Goal: Understand process/instructions: Learn how to perform a task or action

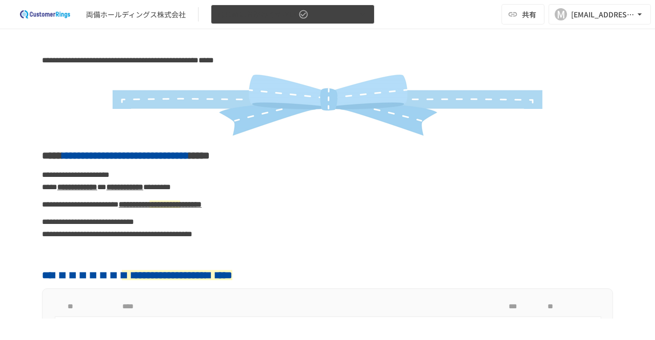
click at [329, 18] on button "はじめにお読みください" at bounding box center [293, 15] width 164 height 20
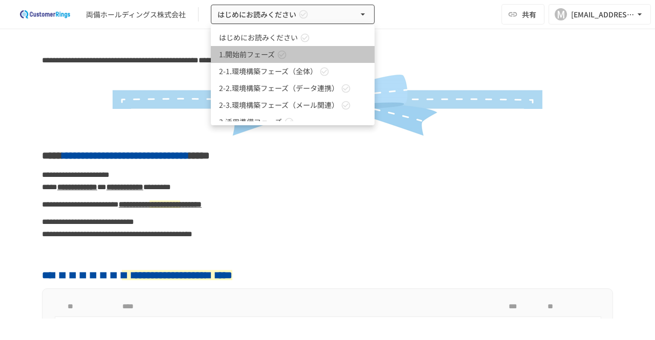
click at [284, 56] on icon at bounding box center [282, 55] width 10 height 10
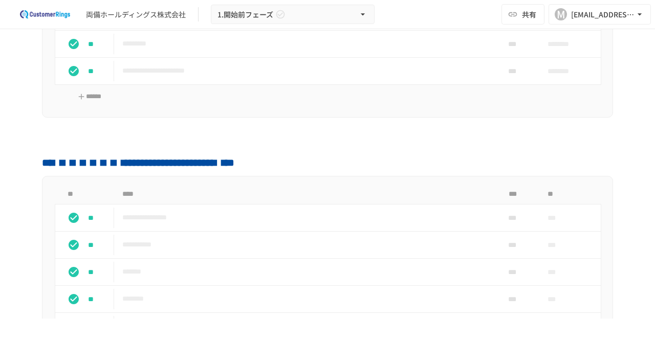
scroll to position [307, 0]
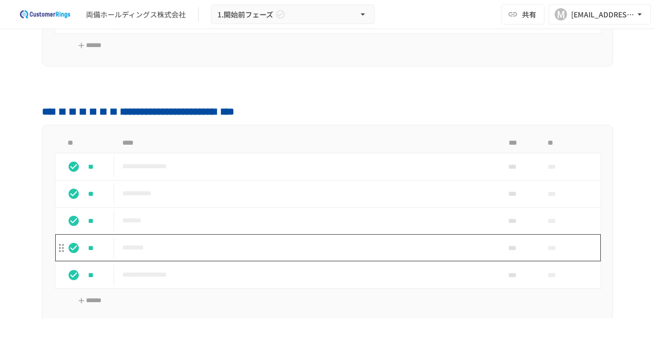
click at [158, 248] on p "********" at bounding box center [306, 248] width 368 height 13
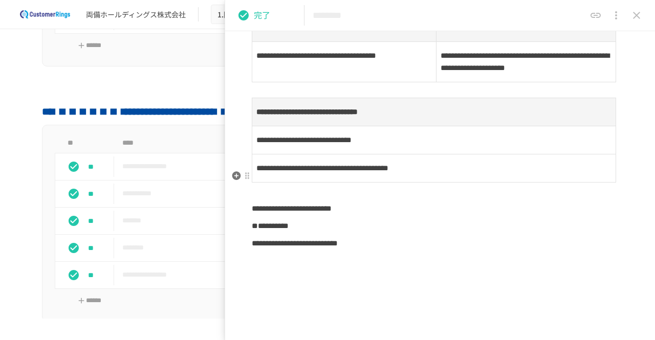
scroll to position [461, 0]
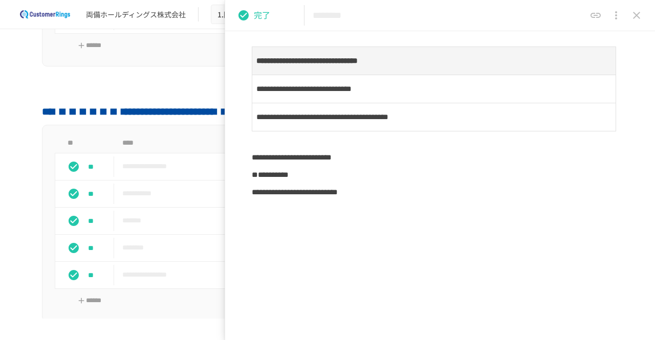
click at [461, 13] on button "close drawer" at bounding box center [637, 15] width 20 height 20
